Goal: Information Seeking & Learning: Learn about a topic

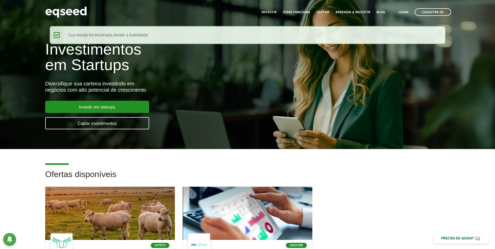
click at [21, 90] on div "Investimentos em Startups Diversifique sua carteira investindo em negócios com …" at bounding box center [247, 82] width 495 height 102
click at [336, 81] on div "Investimentos em Startups Diversifique sua carteira investindo em negócios com …" at bounding box center [247, 82] width 495 height 102
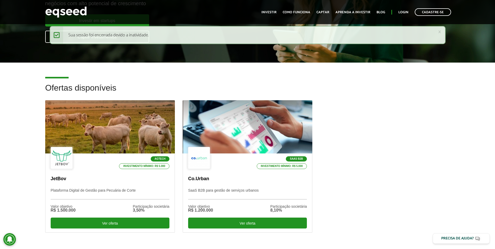
scroll to position [110, 0]
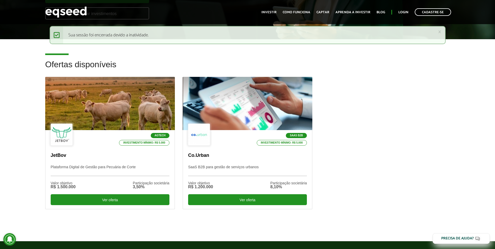
click at [326, 136] on div "Agtech Investimento mínimo: R$ 5.000 JetBov Plataforma Digital de Gestão para P…" at bounding box center [247, 151] width 413 height 149
click at [340, 102] on div "Agtech Investimento mínimo: R$ 5.000 JetBov Plataforma Digital de Gestão para P…" at bounding box center [247, 151] width 413 height 149
click at [351, 97] on div "Agtech Investimento mínimo: R$ 5.000 JetBov Plataforma Digital de Gestão para P…" at bounding box center [247, 151] width 413 height 149
click at [67, 63] on h2 "Ofertas disponíveis" at bounding box center [247, 68] width 405 height 17
drag, startPoint x: 67, startPoint y: 63, endPoint x: 64, endPoint y: 64, distance: 3.5
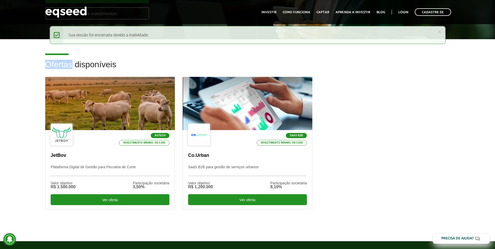
click at [65, 64] on h2 "Ofertas disponíveis" at bounding box center [247, 68] width 405 height 17
click at [59, 66] on h2 "Ofertas disponíveis" at bounding box center [247, 68] width 405 height 17
drag, startPoint x: 59, startPoint y: 66, endPoint x: 87, endPoint y: 64, distance: 27.6
click at [87, 64] on h2 "Ofertas disponíveis" at bounding box center [247, 68] width 405 height 17
click at [79, 64] on h2 "Ofertas disponíveis" at bounding box center [247, 68] width 405 height 17
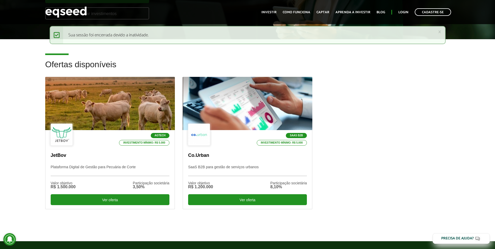
click at [77, 65] on h2 "Ofertas disponíveis" at bounding box center [247, 68] width 405 height 17
drag, startPoint x: 77, startPoint y: 65, endPoint x: 61, endPoint y: 64, distance: 16.1
click at [61, 64] on h2 "Ofertas disponíveis" at bounding box center [247, 68] width 405 height 17
drag, startPoint x: 61, startPoint y: 64, endPoint x: 93, endPoint y: 61, distance: 32.4
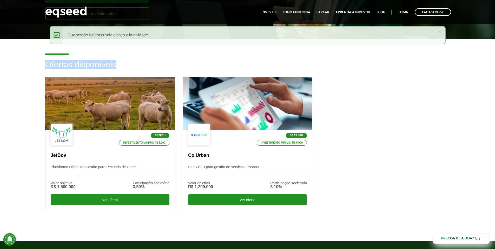
click at [93, 61] on h2 "Ofertas disponíveis" at bounding box center [247, 68] width 405 height 17
click at [88, 63] on h2 "Ofertas disponíveis" at bounding box center [247, 68] width 405 height 17
drag, startPoint x: 88, startPoint y: 63, endPoint x: 57, endPoint y: 67, distance: 31.1
click at [57, 67] on h2 "Ofertas disponíveis" at bounding box center [247, 68] width 405 height 17
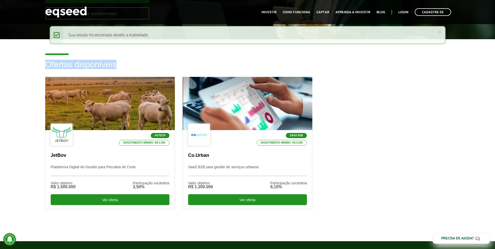
drag, startPoint x: 57, startPoint y: 67, endPoint x: 89, endPoint y: 61, distance: 33.2
click at [89, 61] on h2 "Ofertas disponíveis" at bounding box center [247, 68] width 405 height 17
click at [65, 64] on h2 "Ofertas disponíveis" at bounding box center [247, 68] width 405 height 17
drag, startPoint x: 65, startPoint y: 64, endPoint x: 83, endPoint y: 63, distance: 17.5
click at [83, 63] on h2 "Ofertas disponíveis" at bounding box center [247, 68] width 405 height 17
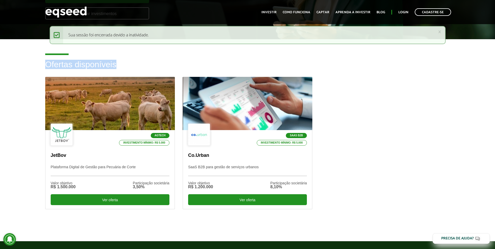
click at [83, 63] on h2 "Ofertas disponíveis" at bounding box center [247, 68] width 405 height 17
drag, startPoint x: 83, startPoint y: 63, endPoint x: 59, endPoint y: 67, distance: 24.0
click at [59, 67] on h2 "Ofertas disponíveis" at bounding box center [247, 68] width 405 height 17
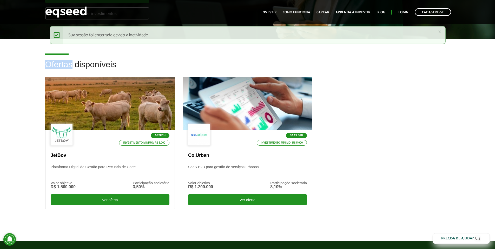
click at [59, 67] on h2 "Ofertas disponíveis" at bounding box center [247, 68] width 405 height 17
drag, startPoint x: 59, startPoint y: 67, endPoint x: 85, endPoint y: 62, distance: 26.1
click at [85, 62] on h2 "Ofertas disponíveis" at bounding box center [247, 68] width 405 height 17
click at [58, 63] on h2 "Ofertas disponíveis" at bounding box center [247, 68] width 405 height 17
drag, startPoint x: 58, startPoint y: 63, endPoint x: 85, endPoint y: 64, distance: 27.6
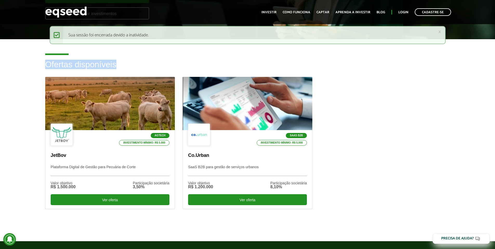
click at [85, 64] on h2 "Ofertas disponíveis" at bounding box center [247, 68] width 405 height 17
click at [53, 65] on h2 "Ofertas disponíveis" at bounding box center [247, 68] width 405 height 17
drag, startPoint x: 53, startPoint y: 65, endPoint x: 90, endPoint y: 67, distance: 36.7
click at [90, 67] on h2 "Ofertas disponíveis" at bounding box center [247, 68] width 405 height 17
click at [57, 68] on h2 "Ofertas disponíveis" at bounding box center [247, 68] width 405 height 17
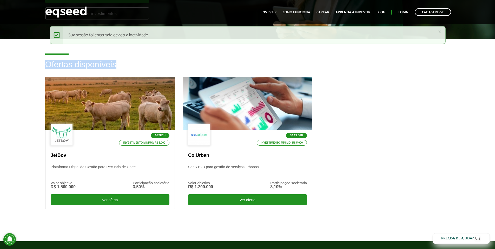
drag, startPoint x: 57, startPoint y: 68, endPoint x: 88, endPoint y: 70, distance: 31.0
click at [88, 70] on h2 "Ofertas disponíveis" at bounding box center [247, 68] width 405 height 17
click at [53, 66] on h2 "Ofertas disponíveis" at bounding box center [247, 68] width 405 height 17
drag, startPoint x: 53, startPoint y: 66, endPoint x: 93, endPoint y: 62, distance: 40.8
click at [93, 62] on h2 "Ofertas disponíveis" at bounding box center [247, 68] width 405 height 17
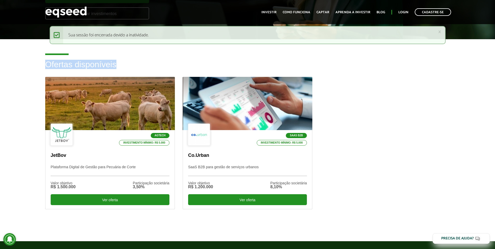
click at [91, 64] on h2 "Ofertas disponíveis" at bounding box center [247, 68] width 405 height 17
drag, startPoint x: 91, startPoint y: 64, endPoint x: 53, endPoint y: 68, distance: 38.4
click at [53, 68] on h2 "Ofertas disponíveis" at bounding box center [247, 68] width 405 height 17
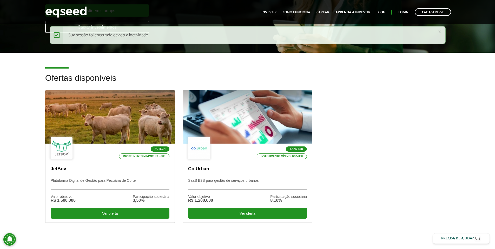
scroll to position [8, 0]
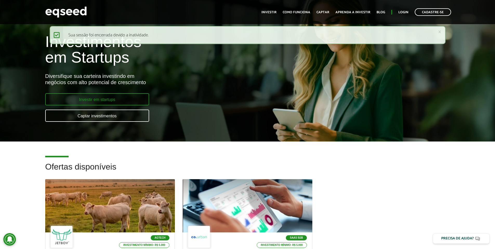
click at [59, 100] on link "Investir em startups" at bounding box center [97, 99] width 104 height 12
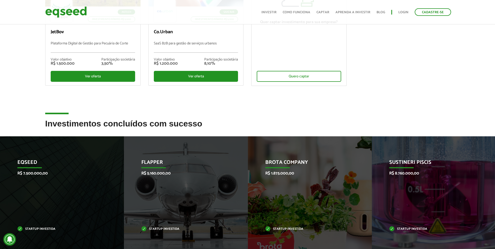
scroll to position [151, 0]
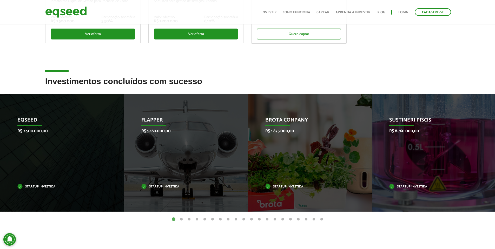
click at [95, 231] on article "Investimentos concluídos com sucesso Invoop R$ 250.000,00 Startup investida Pro…" at bounding box center [247, 164] width 495 height 174
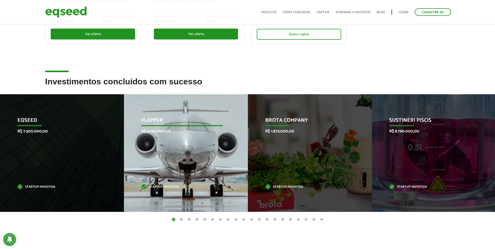
scroll to position [0, 0]
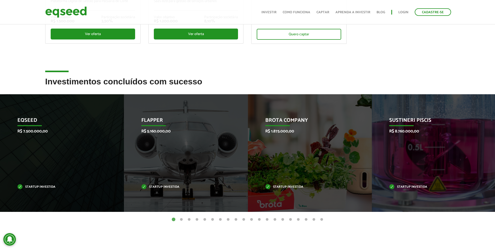
click at [159, 89] on h2 "Investimentos concluídos com sucesso" at bounding box center [247, 85] width 405 height 17
click at [67, 85] on h2 "Investimentos concluídos com sucesso" at bounding box center [247, 85] width 405 height 17
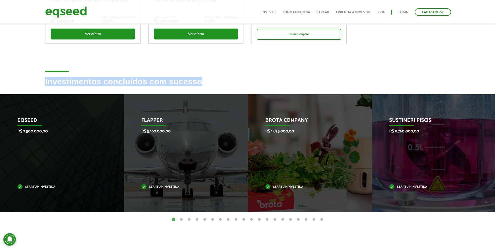
drag, startPoint x: 67, startPoint y: 85, endPoint x: 187, endPoint y: 82, distance: 120.1
click at [187, 82] on h2 "Investimentos concluídos com sucesso" at bounding box center [247, 85] width 405 height 17
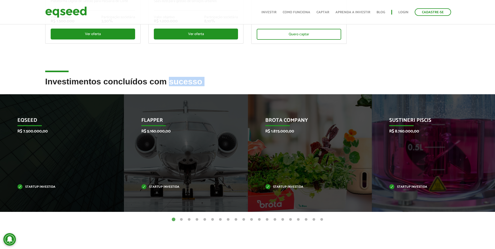
drag, startPoint x: 187, startPoint y: 82, endPoint x: 75, endPoint y: 87, distance: 112.9
click at [75, 87] on h2 "Investimentos concluídos com sucesso" at bounding box center [247, 85] width 405 height 17
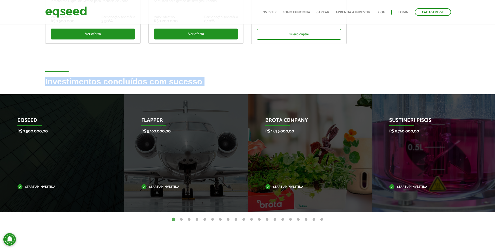
drag, startPoint x: 75, startPoint y: 87, endPoint x: 72, endPoint y: 79, distance: 8.5
click at [72, 79] on h2 "Investimentos concluídos com sucesso" at bounding box center [247, 85] width 405 height 17
drag, startPoint x: 72, startPoint y: 79, endPoint x: 199, endPoint y: 80, distance: 127.4
click at [199, 80] on h2 "Investimentos concluídos com sucesso" at bounding box center [247, 85] width 405 height 17
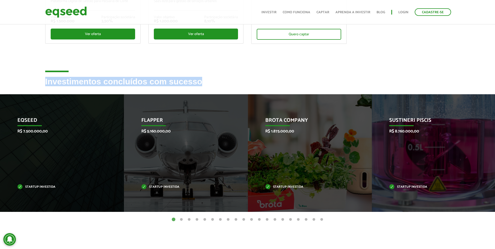
click at [199, 80] on h2 "Investimentos concluídos com sucesso" at bounding box center [247, 85] width 405 height 17
drag, startPoint x: 199, startPoint y: 80, endPoint x: 66, endPoint y: 85, distance: 133.5
click at [66, 85] on h2 "Investimentos concluídos com sucesso" at bounding box center [247, 85] width 405 height 17
drag, startPoint x: 66, startPoint y: 85, endPoint x: 207, endPoint y: 82, distance: 140.9
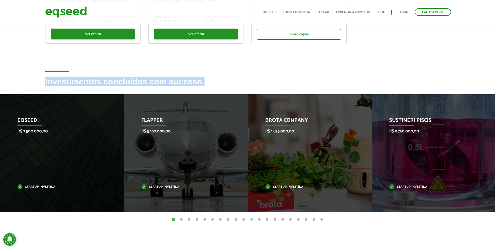
click at [207, 82] on h2 "Investimentos concluídos com sucesso" at bounding box center [247, 85] width 405 height 17
click at [183, 82] on h2 "Investimentos concluídos com sucesso" at bounding box center [247, 85] width 405 height 17
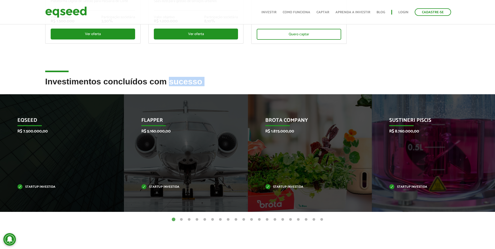
drag, startPoint x: 183, startPoint y: 82, endPoint x: 52, endPoint y: 87, distance: 131.1
click at [52, 87] on h2 "Investimentos concluídos com sucesso" at bounding box center [247, 85] width 405 height 17
click at [56, 79] on h2 "Investimentos concluídos com sucesso" at bounding box center [247, 85] width 405 height 17
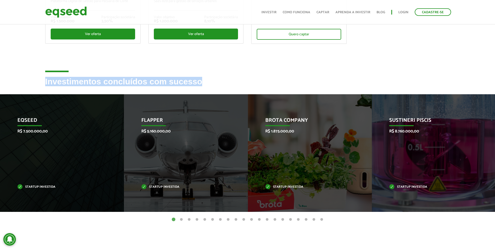
drag, startPoint x: 56, startPoint y: 79, endPoint x: 191, endPoint y: 84, distance: 135.3
click at [191, 84] on h2 "Investimentos concluídos com sucesso" at bounding box center [247, 85] width 405 height 17
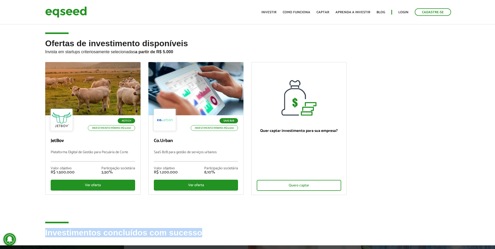
click at [159, 233] on h2 "Investimentos concluídos com sucesso" at bounding box center [247, 237] width 405 height 17
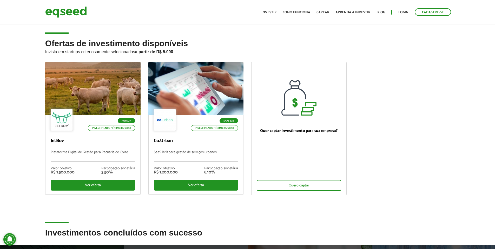
click at [63, 240] on h2 "Investimentos concluídos com sucesso" at bounding box center [247, 237] width 405 height 17
click at [63, 235] on h2 "Investimentos concluídos com sucesso" at bounding box center [247, 237] width 405 height 17
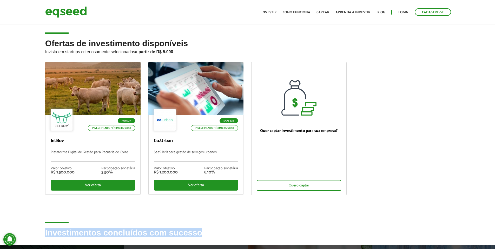
drag, startPoint x: 63, startPoint y: 235, endPoint x: 190, endPoint y: 233, distance: 126.9
click at [190, 233] on h2 "Investimentos concluídos com sucesso" at bounding box center [247, 237] width 405 height 17
click at [181, 235] on h2 "Investimentos concluídos com sucesso" at bounding box center [247, 237] width 405 height 17
drag, startPoint x: 181, startPoint y: 235, endPoint x: 53, endPoint y: 232, distance: 127.9
click at [53, 232] on h2 "Investimentos concluídos com sucesso" at bounding box center [247, 237] width 405 height 17
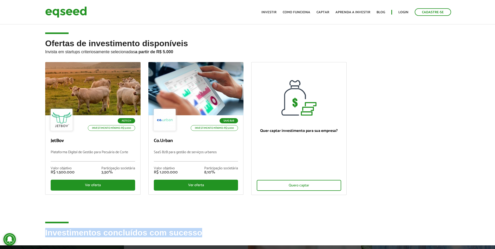
click at [53, 232] on h2 "Investimentos concluídos com sucesso" at bounding box center [247, 237] width 405 height 17
drag, startPoint x: 53, startPoint y: 232, endPoint x: 200, endPoint y: 233, distance: 146.6
click at [200, 233] on h2 "Investimentos concluídos com sucesso" at bounding box center [247, 237] width 405 height 17
drag, startPoint x: 200, startPoint y: 233, endPoint x: 66, endPoint y: 231, distance: 134.1
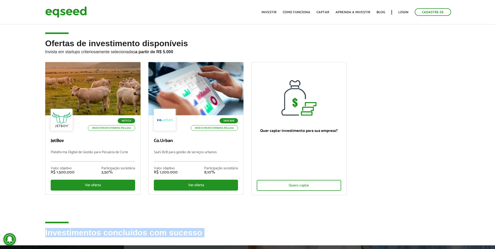
click at [66, 231] on h2 "Investimentos concluídos com sucesso" at bounding box center [247, 237] width 405 height 17
drag, startPoint x: 66, startPoint y: 231, endPoint x: 229, endPoint y: 234, distance: 163.0
click at [229, 234] on h2 "Investimentos concluídos com sucesso" at bounding box center [247, 237] width 405 height 17
click at [196, 234] on h2 "Investimentos concluídos com sucesso" at bounding box center [247, 237] width 405 height 17
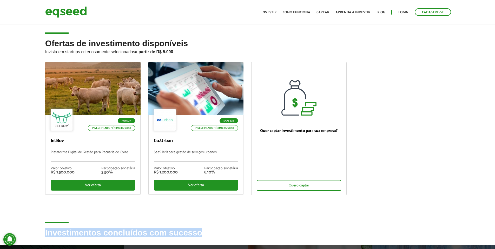
drag, startPoint x: 196, startPoint y: 234, endPoint x: 60, endPoint y: 233, distance: 136.2
click at [60, 233] on h2 "Investimentos concluídos com sucesso" at bounding box center [247, 237] width 405 height 17
drag, startPoint x: 60, startPoint y: 233, endPoint x: 254, endPoint y: 238, distance: 194.2
click at [254, 238] on h2 "Investimentos concluídos com sucesso" at bounding box center [247, 237] width 405 height 17
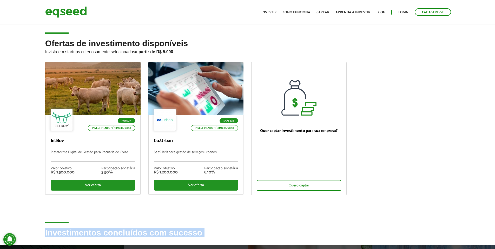
click at [177, 234] on h2 "Investimentos concluídos com sucesso" at bounding box center [247, 237] width 405 height 17
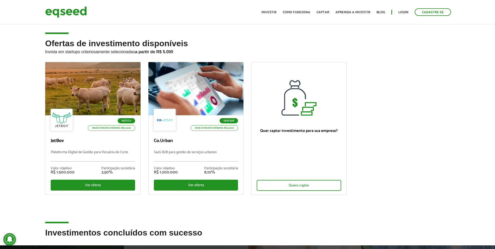
click at [185, 233] on h2 "Investimentos concluídos com sucesso" at bounding box center [247, 237] width 405 height 17
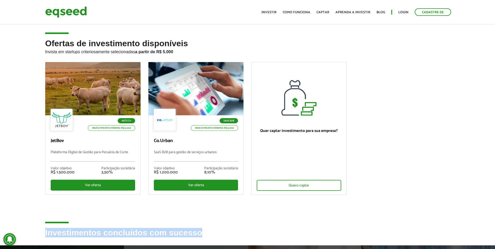
drag, startPoint x: 185, startPoint y: 233, endPoint x: 54, endPoint y: 234, distance: 131.8
click at [54, 234] on h2 "Investimentos concluídos com sucesso" at bounding box center [247, 237] width 405 height 17
drag, startPoint x: 54, startPoint y: 234, endPoint x: 189, endPoint y: 229, distance: 135.3
click at [189, 229] on h2 "Investimentos concluídos com sucesso" at bounding box center [247, 237] width 405 height 17
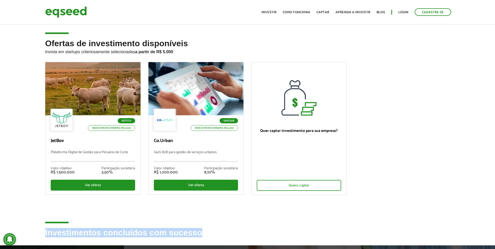
click at [189, 229] on h2 "Investimentos concluídos com sucesso" at bounding box center [247, 237] width 405 height 17
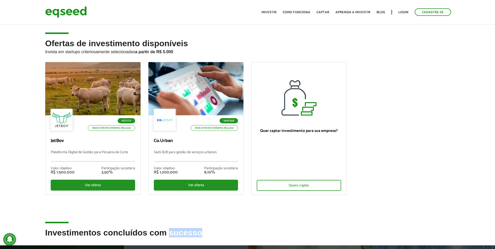
click at [189, 229] on h2 "Investimentos concluídos com sucesso" at bounding box center [247, 237] width 405 height 17
click at [191, 216] on div "Agtech Investimento mínimo: R$ 5.000 JetBov Plataforma Digital de Gestão para P…" at bounding box center [247, 145] width 413 height 166
click at [191, 214] on div "Agtech Investimento mínimo: R$ 5.000 JetBov Plataforma Digital de Gestão para P…" at bounding box center [247, 145] width 413 height 166
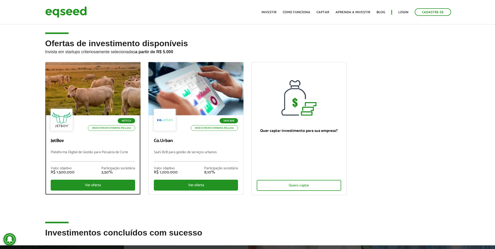
click at [105, 142] on p "JetBov" at bounding box center [93, 141] width 84 height 6
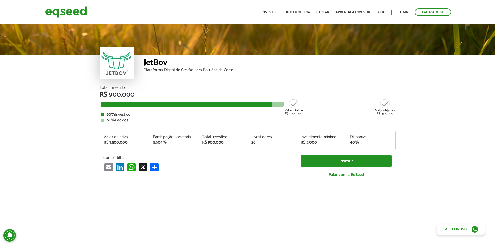
click at [77, 141] on article "JetBov Plataforma Digital de Gestão para Pecuária de Corte Total Investido R$ 9…" at bounding box center [247, 194] width 495 height 342
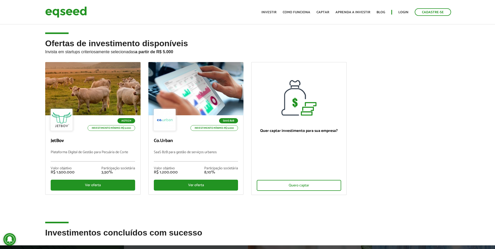
click at [21, 99] on div "Ofertas de investimento disponíveis Invista em startups criteriosamente selecio…" at bounding box center [247, 134] width 495 height 190
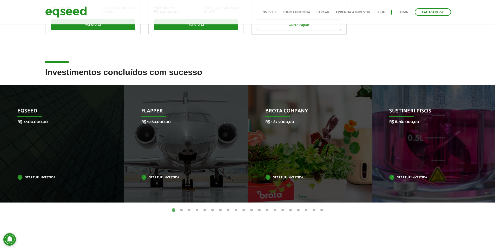
scroll to position [165, 0]
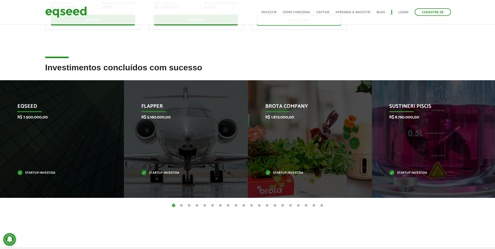
click at [181, 205] on button "2" at bounding box center [181, 205] width 5 height 5
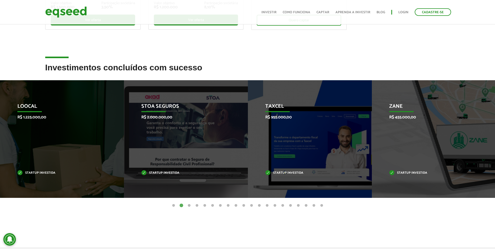
click at [190, 206] on button "3" at bounding box center [189, 205] width 5 height 5
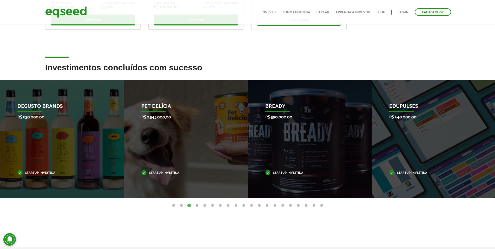
click at [198, 206] on button "4" at bounding box center [196, 205] width 5 height 5
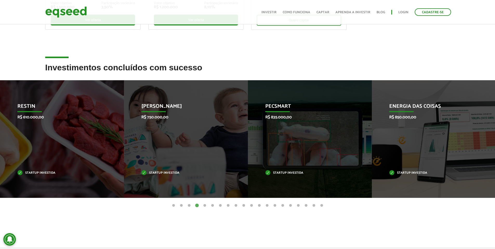
click at [204, 206] on button "5" at bounding box center [204, 205] width 5 height 5
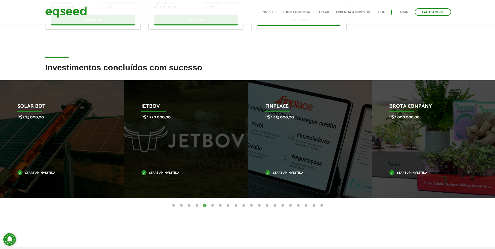
click at [212, 206] on button "6" at bounding box center [212, 205] width 5 height 5
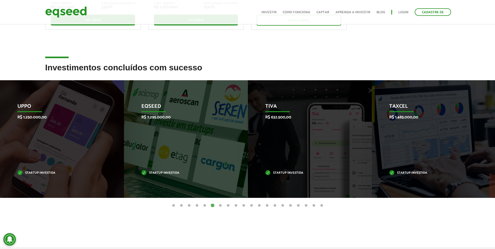
click at [219, 205] on button "7" at bounding box center [220, 205] width 5 height 5
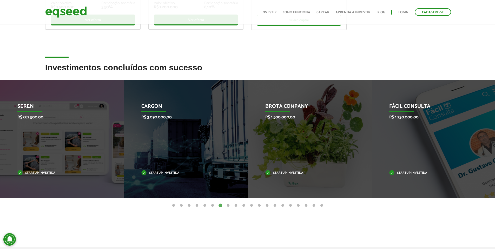
click at [227, 205] on button "8" at bounding box center [228, 205] width 5 height 5
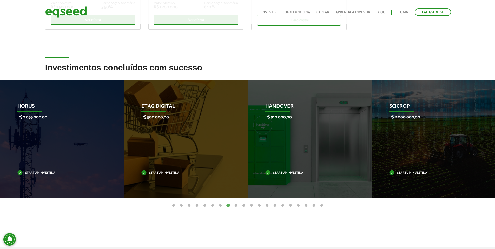
click at [135, 209] on article "Investimentos concluídos com sucesso Invoop R$ 250.000,00 Startup investida Pro…" at bounding box center [247, 150] width 495 height 174
click at [67, 73] on h2 "Investimentos concluídos com sucesso" at bounding box center [247, 71] width 405 height 17
drag, startPoint x: 67, startPoint y: 73, endPoint x: 75, endPoint y: 65, distance: 10.8
click at [75, 65] on h2 "Investimentos concluídos com sucesso" at bounding box center [247, 71] width 405 height 17
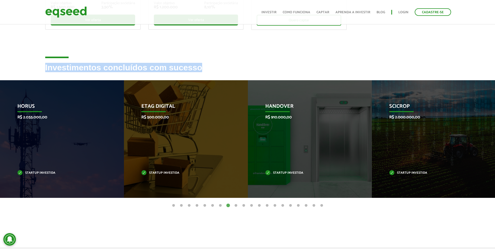
drag, startPoint x: 75, startPoint y: 65, endPoint x: 185, endPoint y: 70, distance: 110.6
click at [185, 70] on h2 "Investimentos concluídos com sucesso" at bounding box center [247, 71] width 405 height 17
drag, startPoint x: 185, startPoint y: 70, endPoint x: 89, endPoint y: 67, distance: 96.8
click at [89, 67] on h2 "Investimentos concluídos com sucesso" at bounding box center [247, 71] width 405 height 17
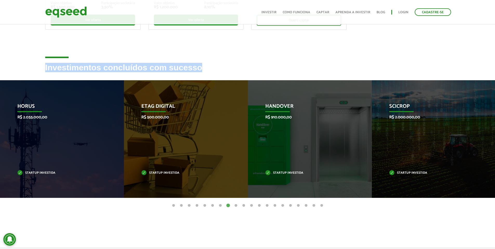
click at [89, 67] on h2 "Investimentos concluídos com sucesso" at bounding box center [247, 71] width 405 height 17
drag, startPoint x: 89, startPoint y: 67, endPoint x: 177, endPoint y: 64, distance: 88.7
click at [177, 64] on h2 "Investimentos concluídos com sucesso" at bounding box center [247, 71] width 405 height 17
drag, startPoint x: 177, startPoint y: 64, endPoint x: 64, endPoint y: 61, distance: 113.6
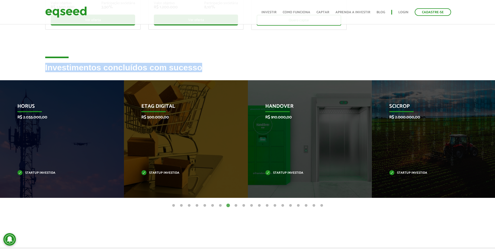
click at [64, 61] on div "Ofertas de investimento disponíveis Invista em startups criteriosamente selecio…" at bounding box center [247, 47] width 495 height 379
click at [66, 67] on h2 "Investimentos concluídos com sucesso" at bounding box center [247, 71] width 405 height 17
drag, startPoint x: 66, startPoint y: 67, endPoint x: 177, endPoint y: 64, distance: 110.8
click at [177, 64] on h2 "Investimentos concluídos com sucesso" at bounding box center [247, 71] width 405 height 17
click at [197, 69] on h2 "Investimentos concluídos com sucesso" at bounding box center [247, 71] width 405 height 17
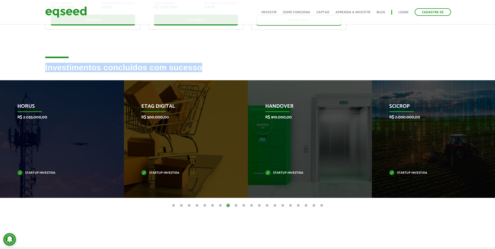
drag, startPoint x: 197, startPoint y: 69, endPoint x: 71, endPoint y: 66, distance: 126.6
click at [71, 66] on h2 "Investimentos concluídos com sucesso" at bounding box center [247, 71] width 405 height 17
drag, startPoint x: 71, startPoint y: 66, endPoint x: 187, endPoint y: 66, distance: 116.2
click at [187, 66] on h2 "Investimentos concluídos com sucesso" at bounding box center [247, 71] width 405 height 17
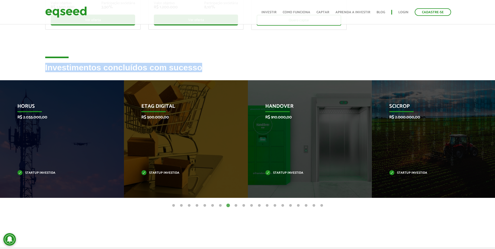
click at [187, 66] on h2 "Investimentos concluídos com sucesso" at bounding box center [247, 71] width 405 height 17
drag, startPoint x: 187, startPoint y: 66, endPoint x: 72, endPoint y: 68, distance: 115.2
click at [72, 68] on h2 "Investimentos concluídos com sucesso" at bounding box center [247, 71] width 405 height 17
click at [78, 66] on h2 "Investimentos concluídos com sucesso" at bounding box center [247, 71] width 405 height 17
drag, startPoint x: 78, startPoint y: 66, endPoint x: 190, endPoint y: 63, distance: 111.6
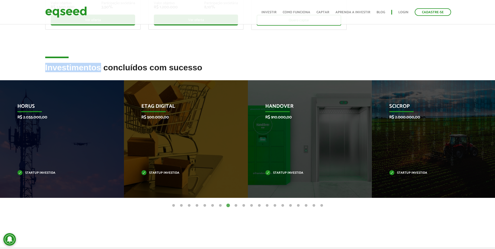
click at [190, 63] on h2 "Investimentos concluídos com sucesso" at bounding box center [247, 71] width 405 height 17
click at [190, 67] on h2 "Investimentos concluídos com sucesso" at bounding box center [247, 71] width 405 height 17
drag, startPoint x: 190, startPoint y: 67, endPoint x: 74, endPoint y: 63, distance: 115.2
click at [74, 63] on h2 "Investimentos concluídos com sucesso" at bounding box center [247, 71] width 405 height 17
click at [77, 70] on h2 "Investimentos concluídos com sucesso" at bounding box center [247, 71] width 405 height 17
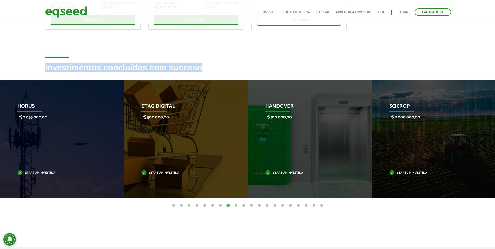
drag, startPoint x: 77, startPoint y: 70, endPoint x: 190, endPoint y: 67, distance: 112.9
click at [190, 67] on h2 "Investimentos concluídos com sucesso" at bounding box center [247, 71] width 405 height 17
drag, startPoint x: 190, startPoint y: 67, endPoint x: 48, endPoint y: 65, distance: 142.5
click at [48, 65] on h2 "Investimentos concluídos com sucesso" at bounding box center [247, 71] width 405 height 17
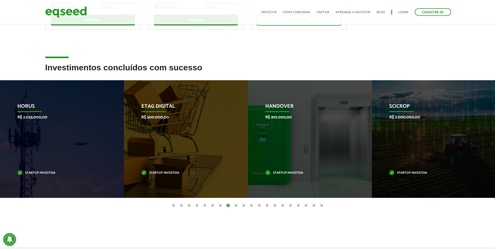
click at [50, 71] on h2 "Investimentos concluídos com sucesso" at bounding box center [247, 71] width 405 height 17
drag, startPoint x: 50, startPoint y: 71, endPoint x: 205, endPoint y: 70, distance: 154.4
click at [205, 70] on h2 "Investimentos concluídos com sucesso" at bounding box center [247, 71] width 405 height 17
click at [195, 72] on h2 "Investimentos concluídos com sucesso" at bounding box center [247, 71] width 405 height 17
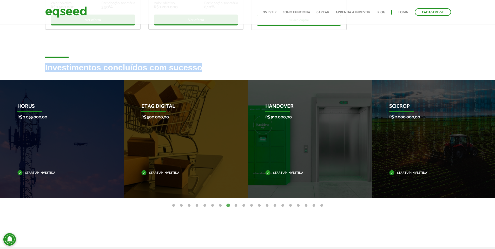
drag, startPoint x: 195, startPoint y: 72, endPoint x: 66, endPoint y: 71, distance: 129.5
click at [66, 71] on h2 "Investimentos concluídos com sucesso" at bounding box center [247, 71] width 405 height 17
drag, startPoint x: 66, startPoint y: 71, endPoint x: 195, endPoint y: 70, distance: 129.2
click at [195, 70] on h2 "Investimentos concluídos com sucesso" at bounding box center [247, 71] width 405 height 17
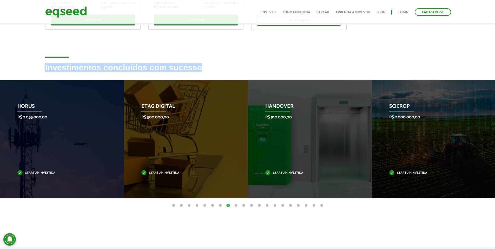
click at [195, 70] on h2 "Investimentos concluídos com sucesso" at bounding box center [247, 71] width 405 height 17
drag, startPoint x: 195, startPoint y: 70, endPoint x: 50, endPoint y: 69, distance: 145.1
click at [50, 69] on h2 "Investimentos concluídos com sucesso" at bounding box center [247, 71] width 405 height 17
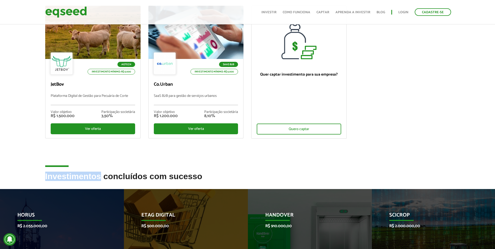
scroll to position [0, 0]
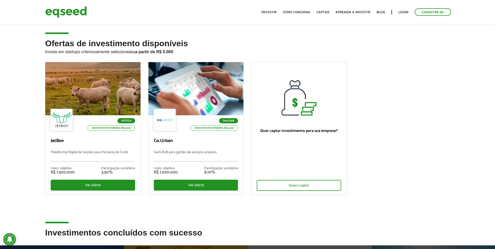
click at [22, 69] on div "Ofertas de investimento disponíveis Invista em startups criteriosamente selecio…" at bounding box center [247, 134] width 495 height 190
click at [33, 70] on div "Ofertas de investimento disponíveis Invista em startups criteriosamente selecio…" at bounding box center [247, 134] width 495 height 190
click at [26, 56] on div "Ofertas de investimento disponíveis Invista em startups criteriosamente selecio…" at bounding box center [247, 134] width 495 height 190
